Goal: Go to known website: Access a specific website the user already knows

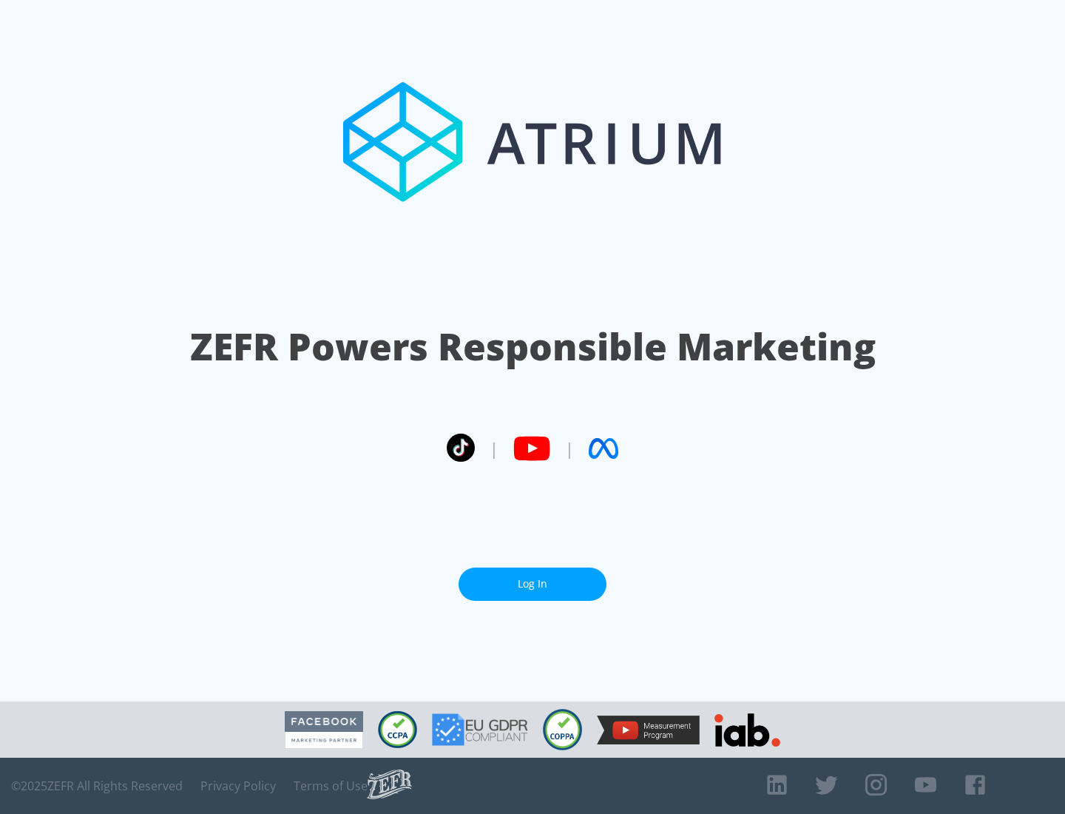
click at [533, 578] on link "Log In" at bounding box center [533, 583] width 148 height 33
